Goal: Navigation & Orientation: Go to known website

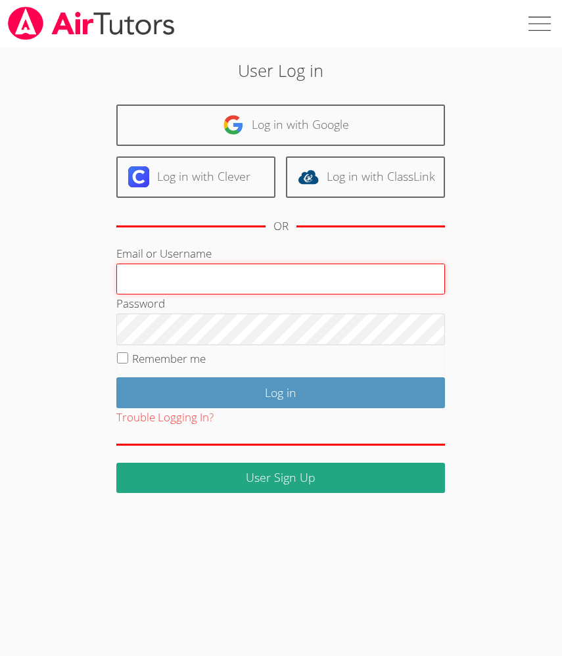
type input "[EMAIL_ADDRESS][DOMAIN_NAME]"
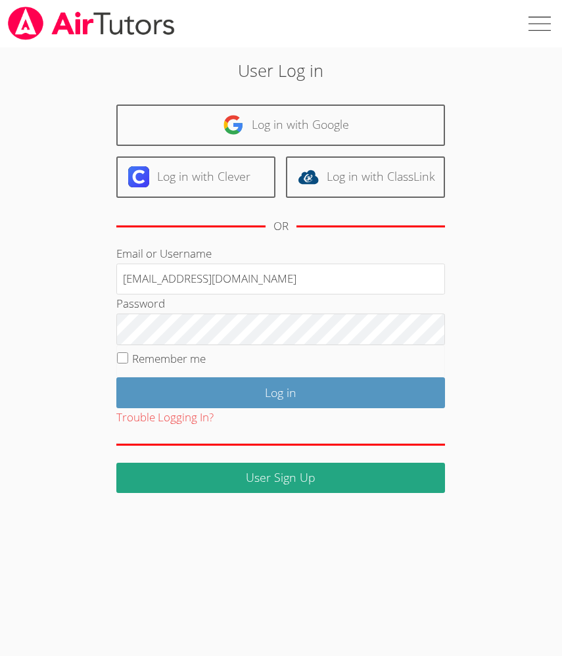
click at [192, 355] on label "Remember me" at bounding box center [169, 358] width 74 height 15
click at [128, 355] on input "Remember me" at bounding box center [122, 357] width 11 height 11
checkbox input "true"
drag, startPoint x: 256, startPoint y: 432, endPoint x: 262, endPoint y: 414, distance: 19.3
click at [256, 430] on form "Email or Username [EMAIL_ADDRESS][DOMAIN_NAME] Password Remember me Log in Trou…" at bounding box center [280, 368] width 328 height 249
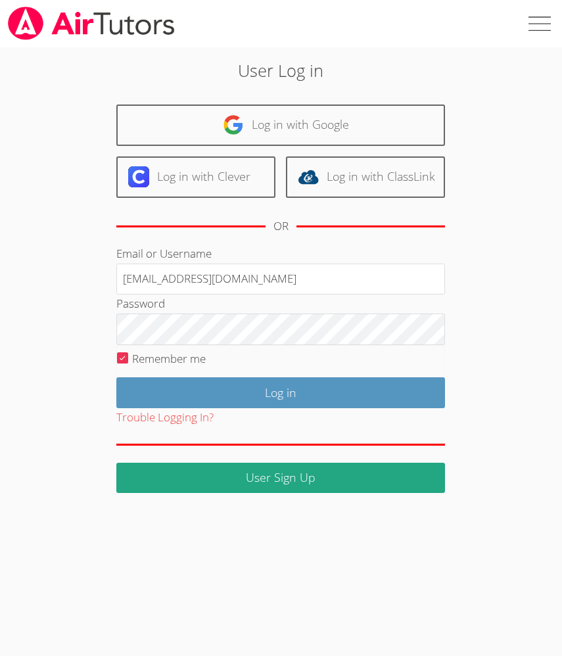
click at [263, 413] on div "Trouble Logging In?" at bounding box center [280, 417] width 328 height 19
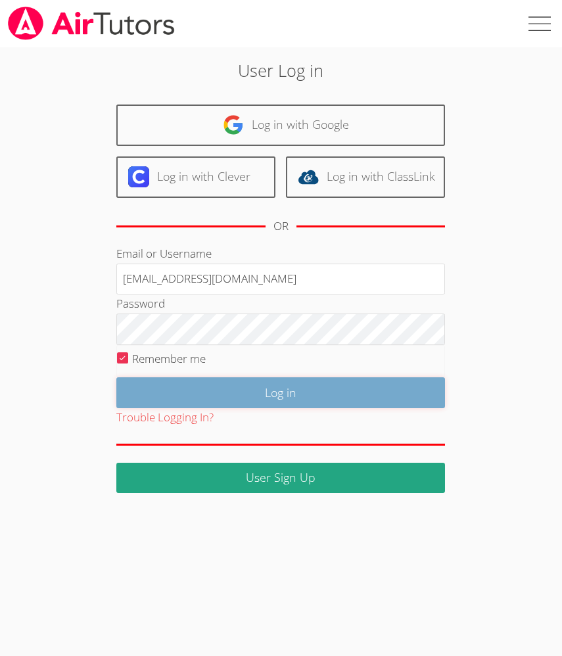
click at [275, 392] on input "Log in" at bounding box center [280, 392] width 328 height 31
